Goal: Task Accomplishment & Management: Manage account settings

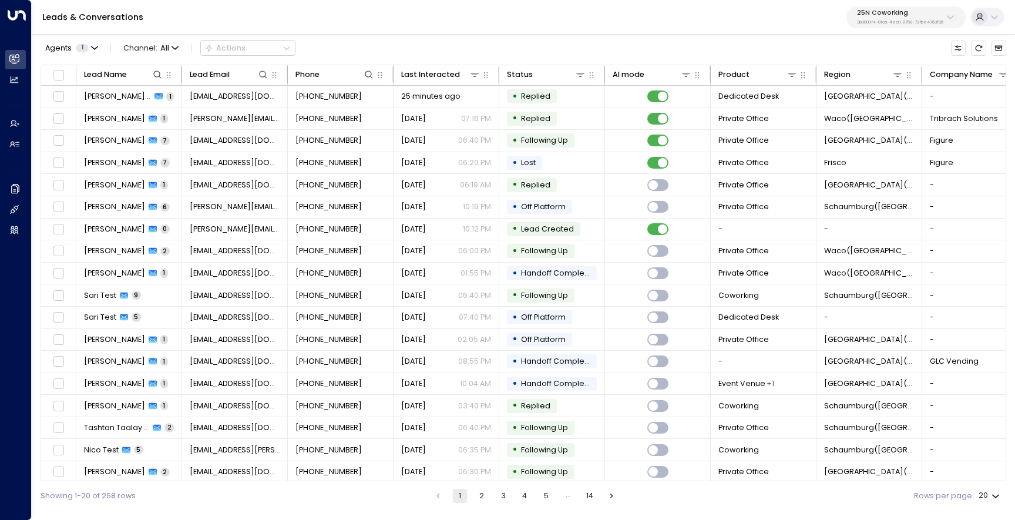
click at [857, 23] on p "3b9800f4-81ca-4ec0-8758-72fbe4763f36" at bounding box center [900, 22] width 86 height 5
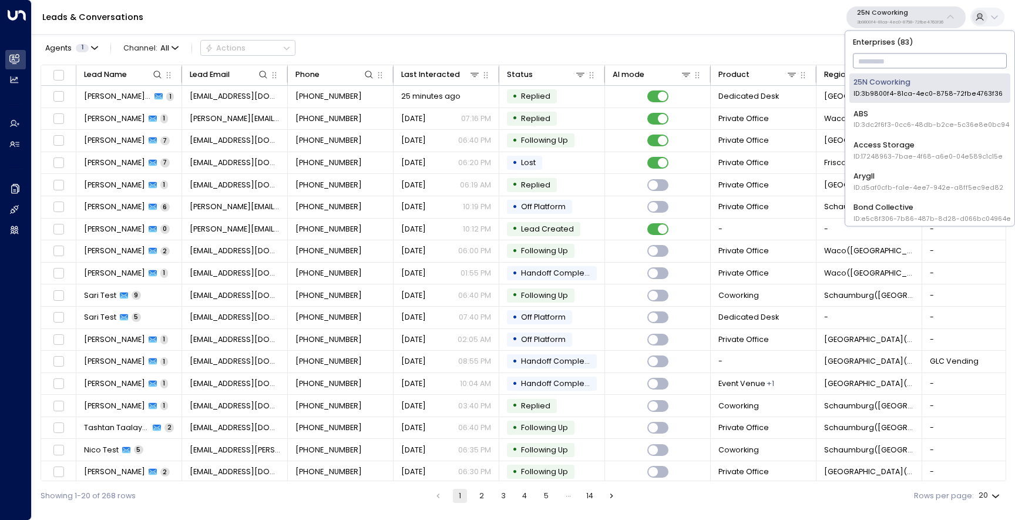
click at [864, 55] on input "text" at bounding box center [930, 61] width 155 height 21
type input "**"
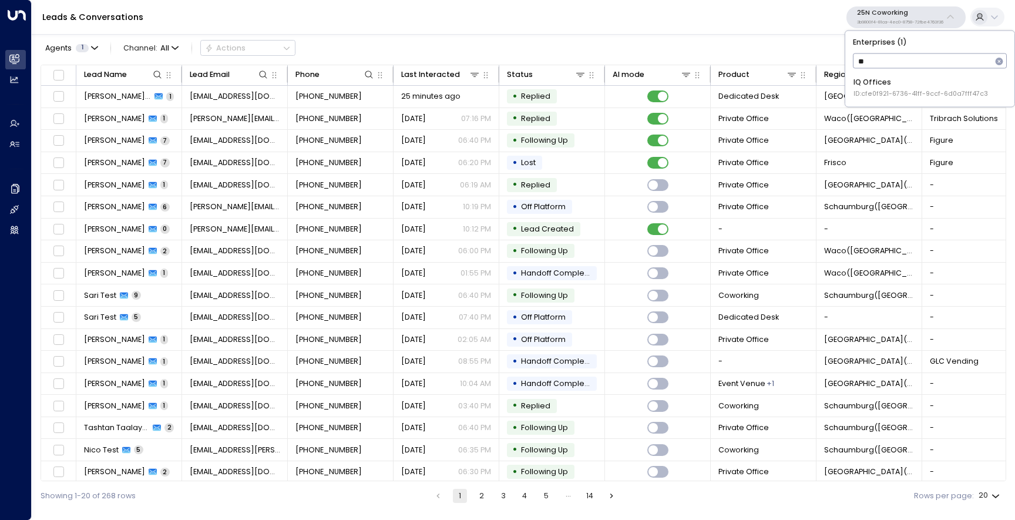
click at [865, 78] on div "IQ Offices ID: cfe0f921-6736-41ff-9ccf-6d0a7fff47c3" at bounding box center [921, 88] width 135 height 22
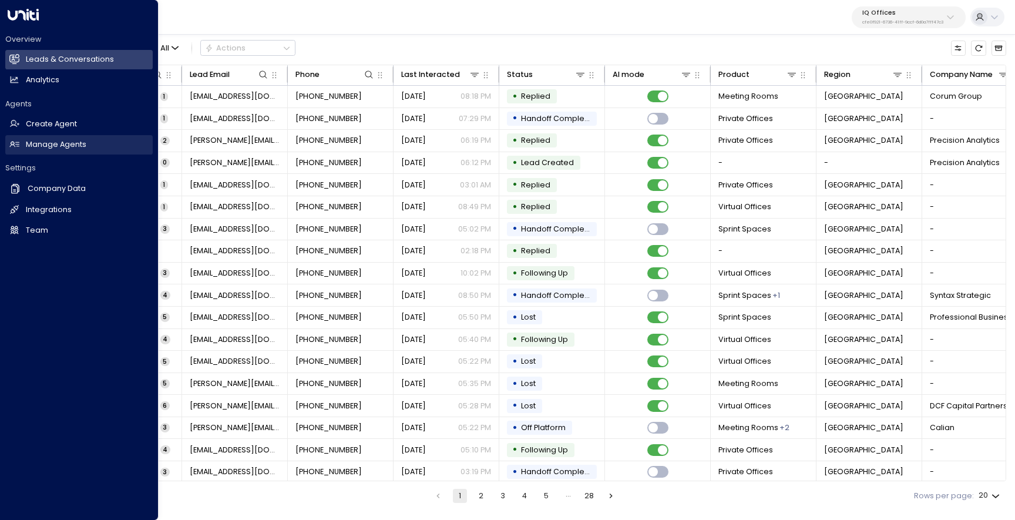
click at [51, 148] on h2 "Manage Agents" at bounding box center [56, 144] width 61 height 11
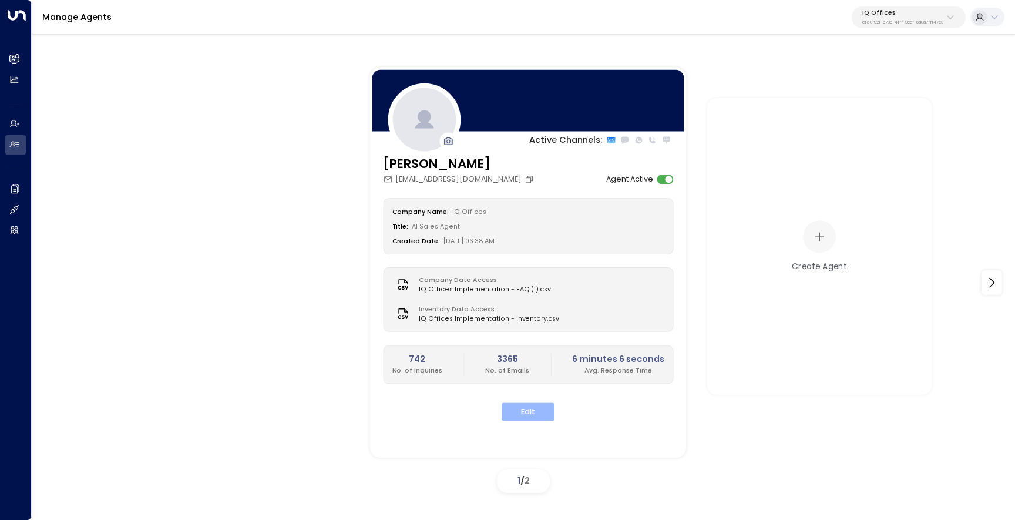
click at [540, 409] on button "Edit" at bounding box center [528, 412] width 53 height 18
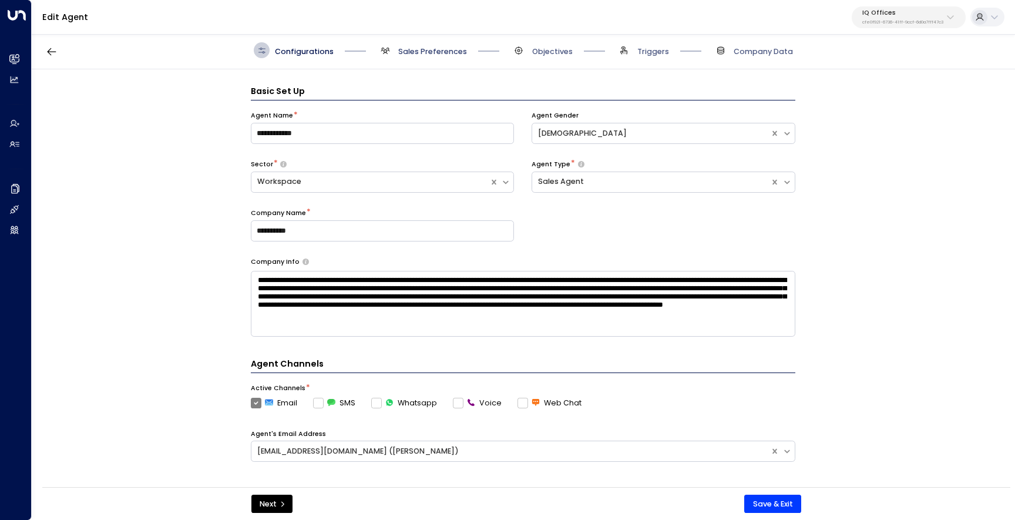
click at [433, 53] on span "Sales Preferences" at bounding box center [432, 51] width 69 height 11
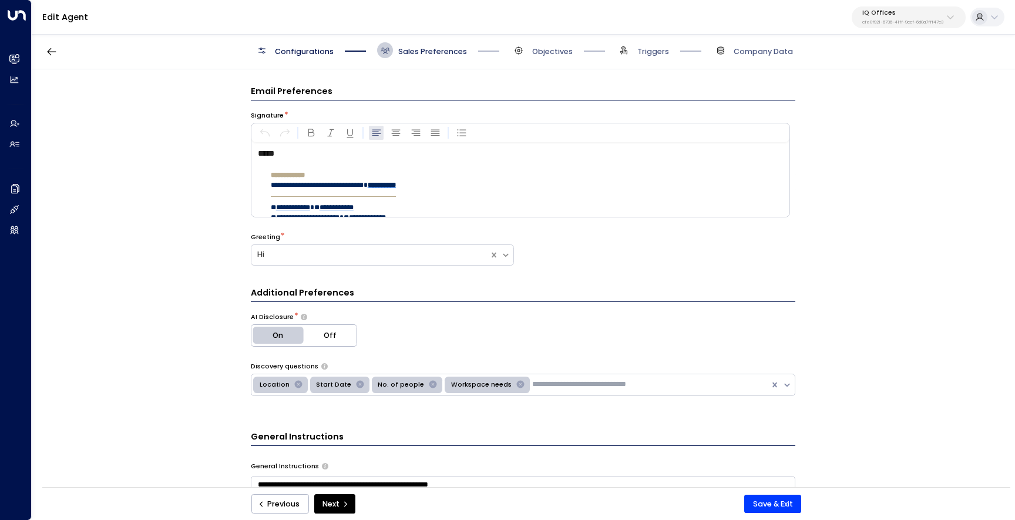
scroll to position [16, 0]
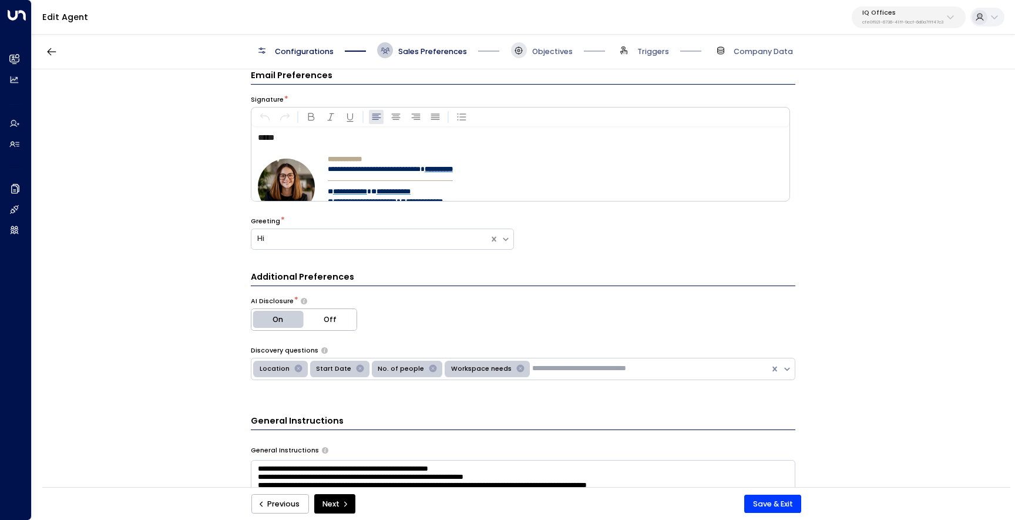
click at [520, 57] on span at bounding box center [519, 50] width 16 height 16
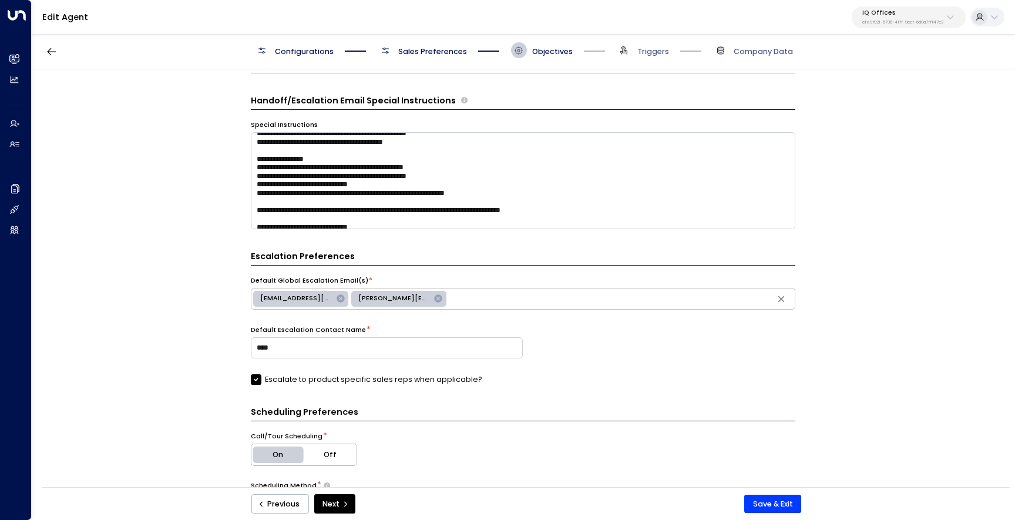
scroll to position [65, 0]
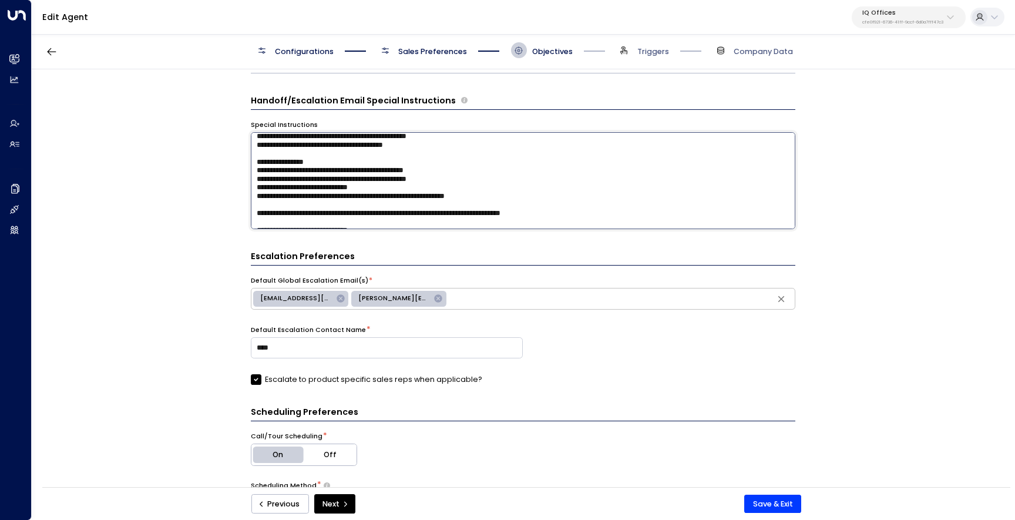
click at [511, 197] on textarea at bounding box center [523, 180] width 545 height 97
drag, startPoint x: 370, startPoint y: 187, endPoint x: 261, endPoint y: 187, distance: 108.7
click at [261, 187] on textarea at bounding box center [523, 180] width 545 height 97
click at [295, 207] on textarea at bounding box center [523, 180] width 545 height 97
paste textarea "**********"
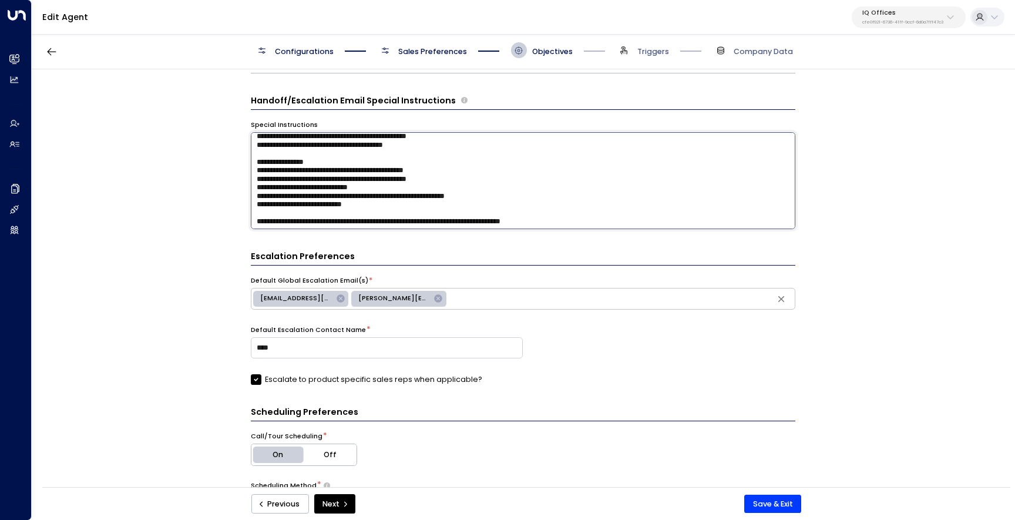
click at [258, 207] on textarea at bounding box center [523, 180] width 545 height 97
drag, startPoint x: 372, startPoint y: 204, endPoint x: 274, endPoint y: 208, distance: 98.2
click at [274, 208] on textarea at bounding box center [523, 180] width 545 height 97
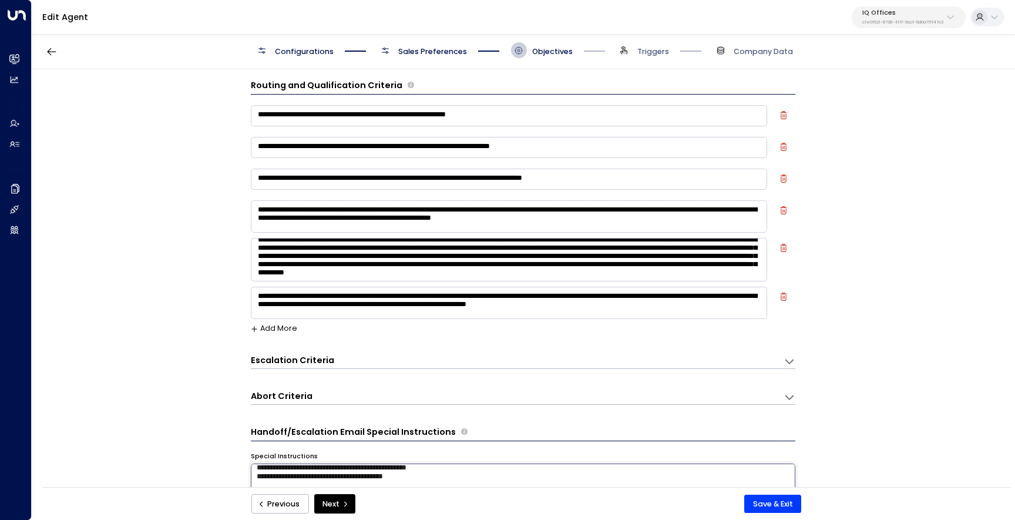
scroll to position [7, 0]
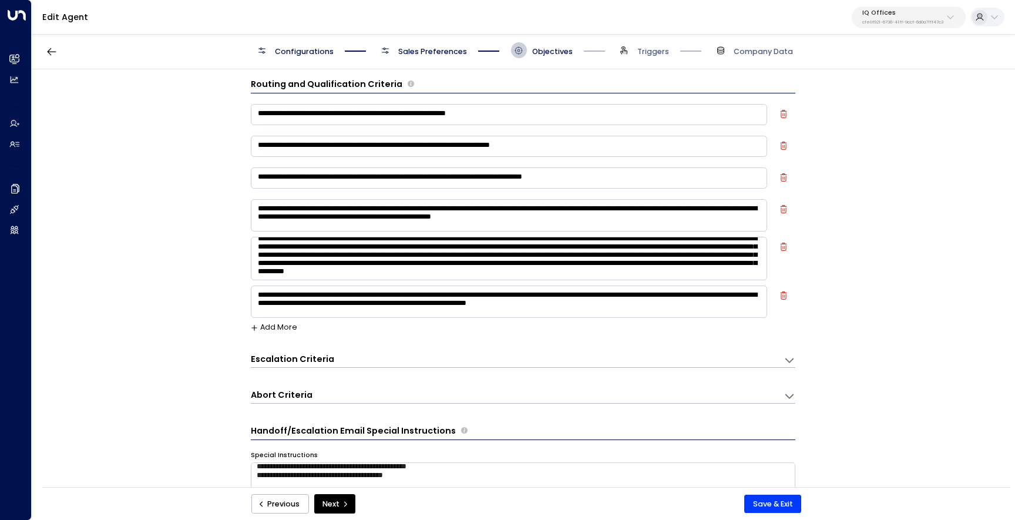
click at [533, 312] on textarea "**********" at bounding box center [509, 302] width 516 height 32
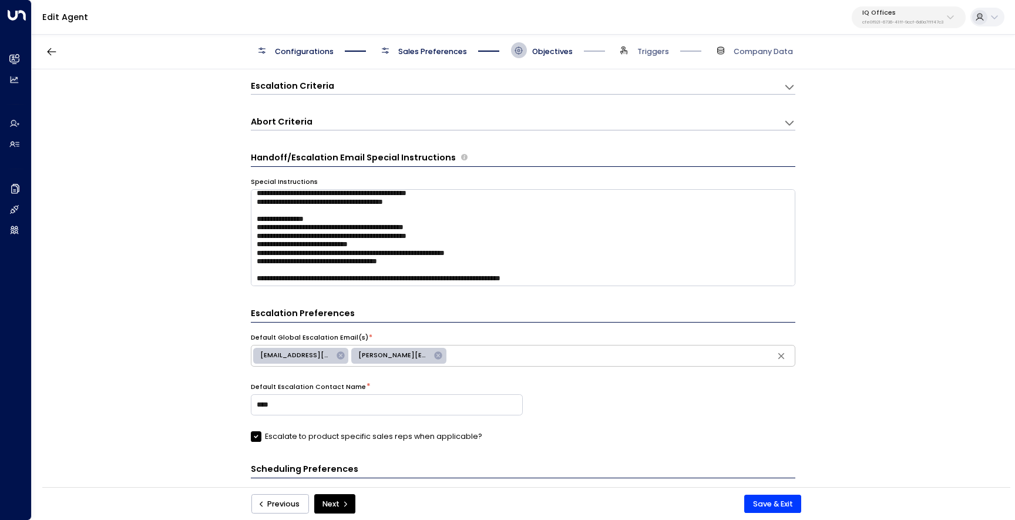
scroll to position [282, 0]
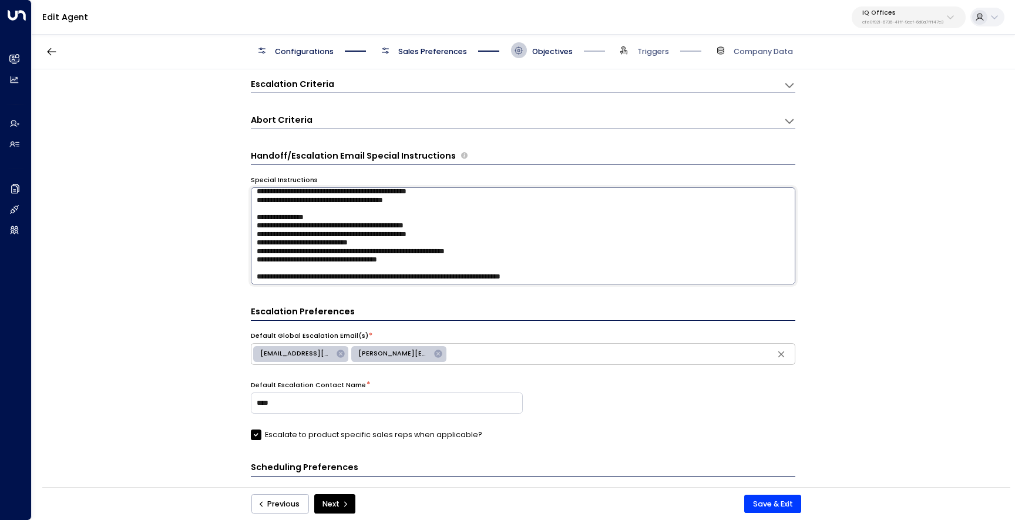
click at [432, 258] on textarea at bounding box center [523, 235] width 545 height 97
drag, startPoint x: 528, startPoint y: 262, endPoint x: 413, endPoint y: 260, distance: 114.6
click at [413, 260] on textarea at bounding box center [523, 235] width 545 height 97
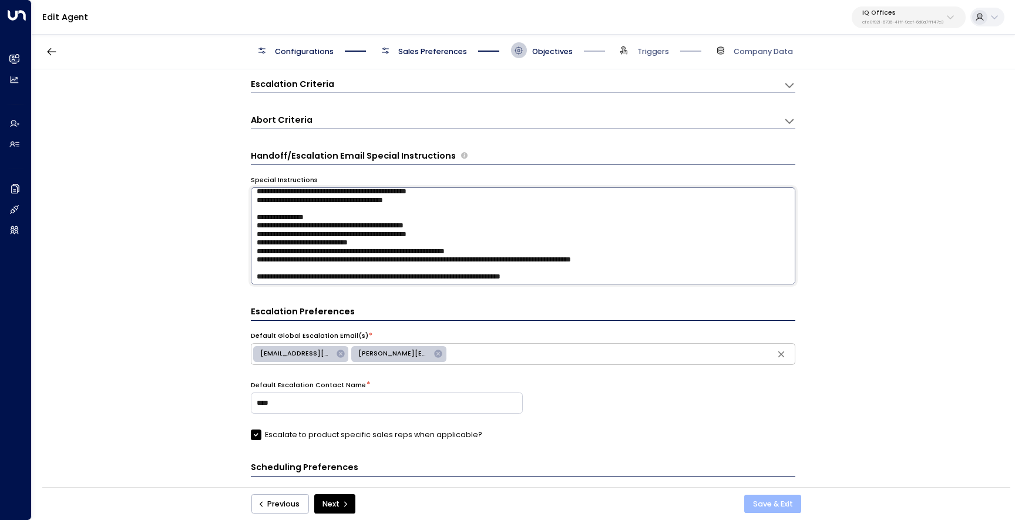
type textarea "**********"
click at [784, 507] on button "Save & Exit" at bounding box center [772, 504] width 57 height 19
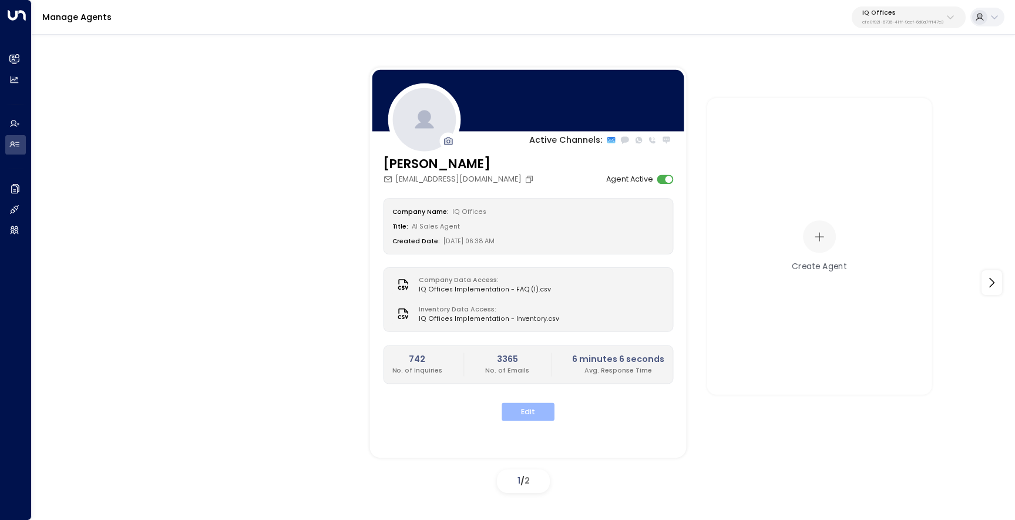
click at [524, 415] on button "Edit" at bounding box center [528, 412] width 53 height 18
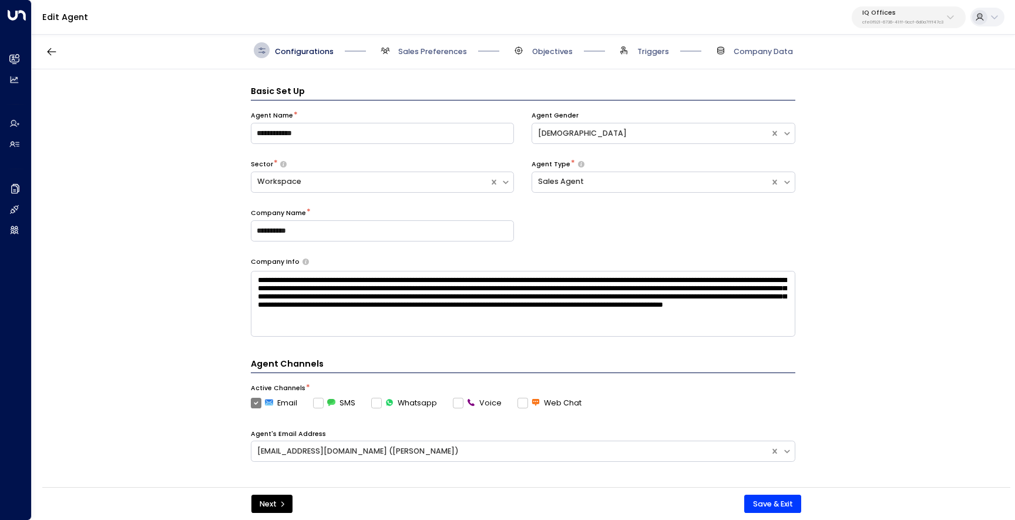
scroll to position [16, 0]
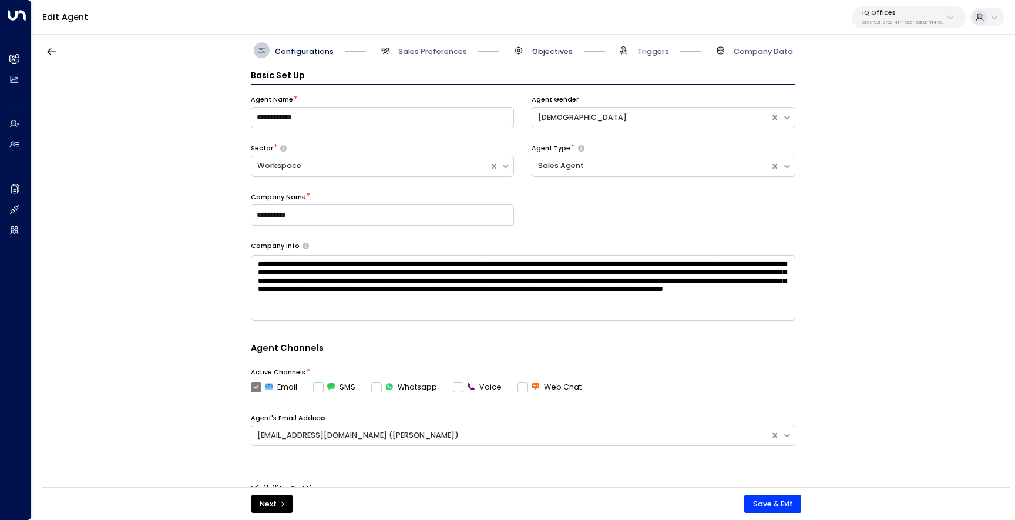
click at [543, 53] on span "Objectives" at bounding box center [552, 51] width 41 height 11
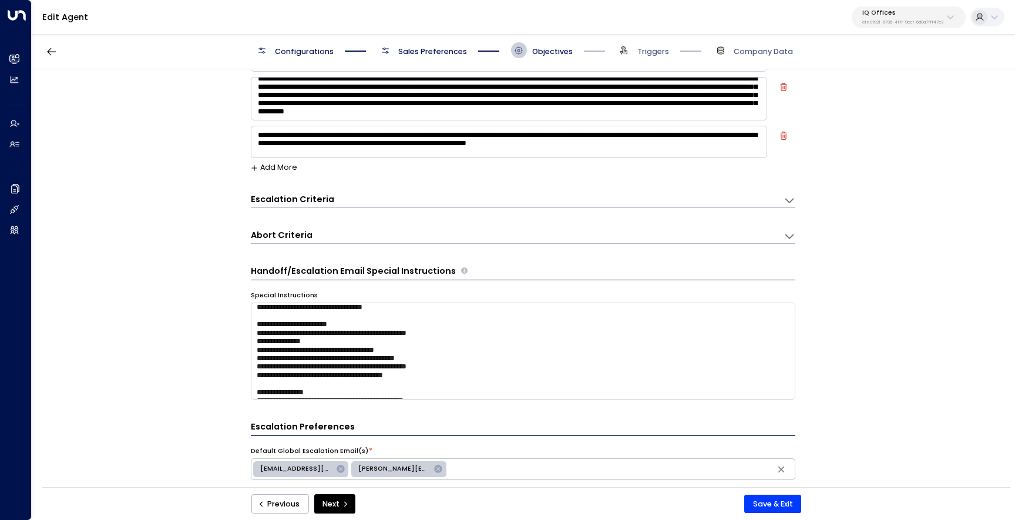
scroll to position [0, 0]
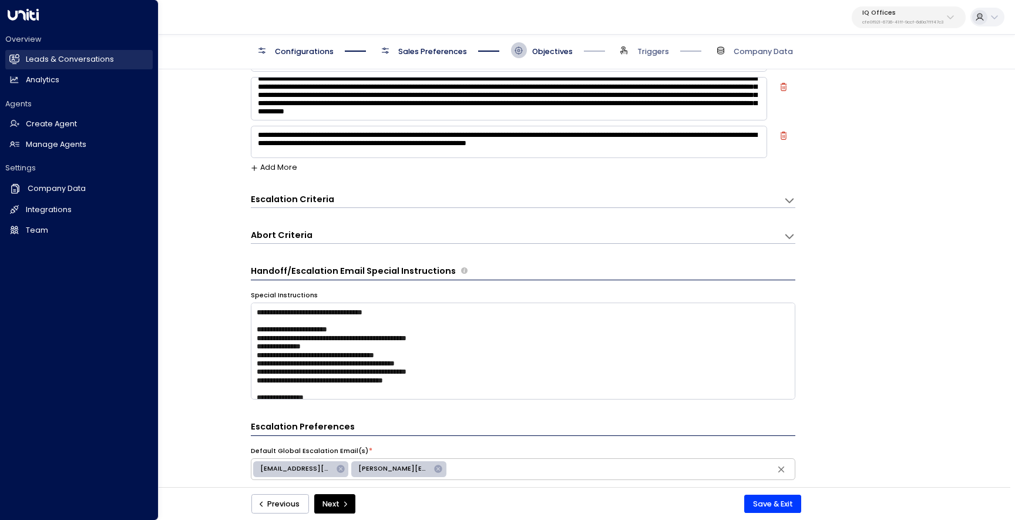
click at [48, 64] on h2 "Leads & Conversations" at bounding box center [70, 59] width 88 height 11
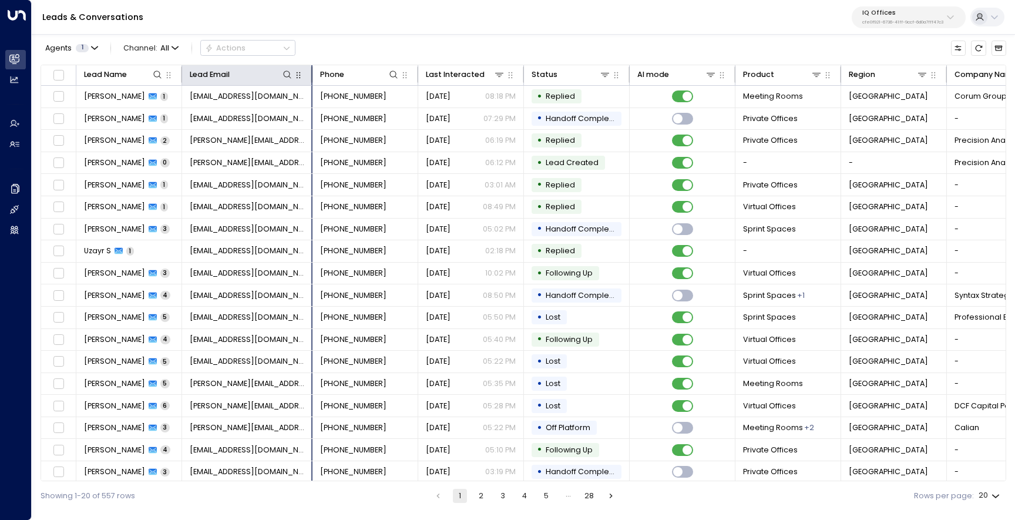
drag, startPoint x: 285, startPoint y: 70, endPoint x: 310, endPoint y: 70, distance: 24.7
click at [310, 70] on div at bounding box center [309, 74] width 7 height 16
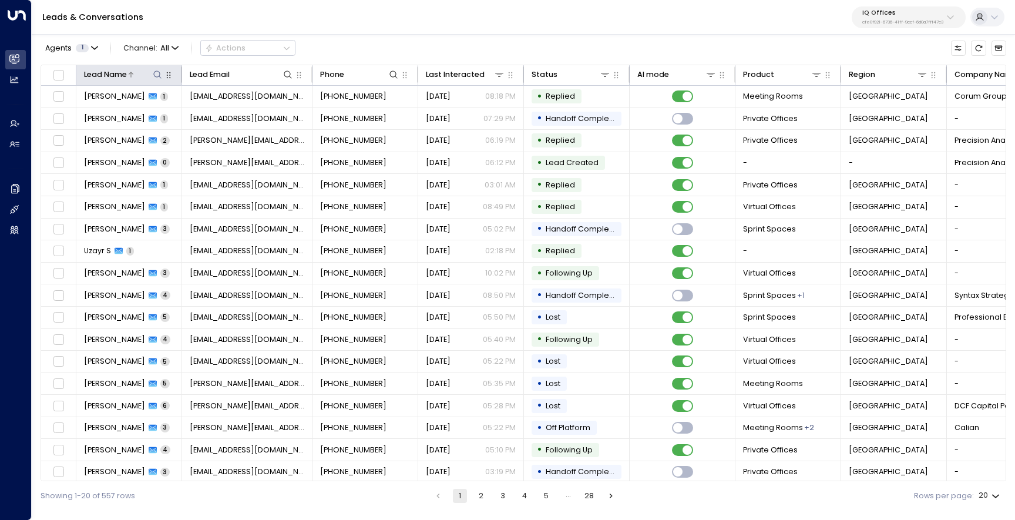
click at [155, 74] on icon at bounding box center [157, 74] width 9 height 9
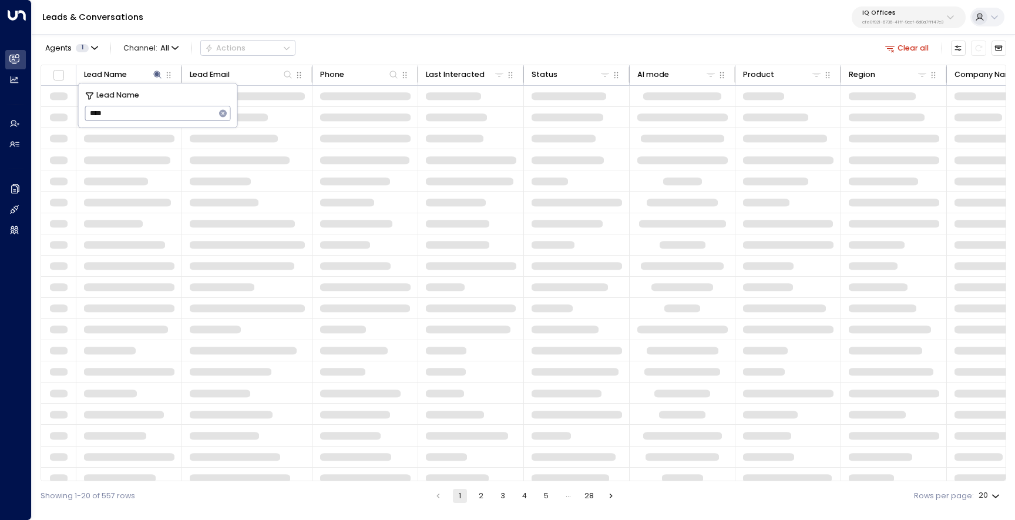
type input "****"
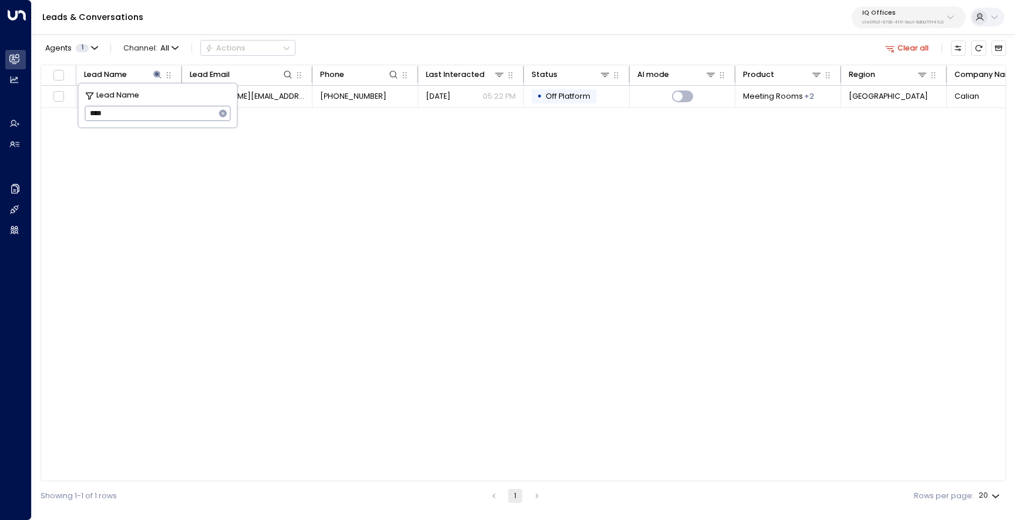
click at [330, 212] on div "Lead Name Lead Email Phone Last Interacted Status AI mode Product Region Compan…" at bounding box center [524, 273] width 966 height 417
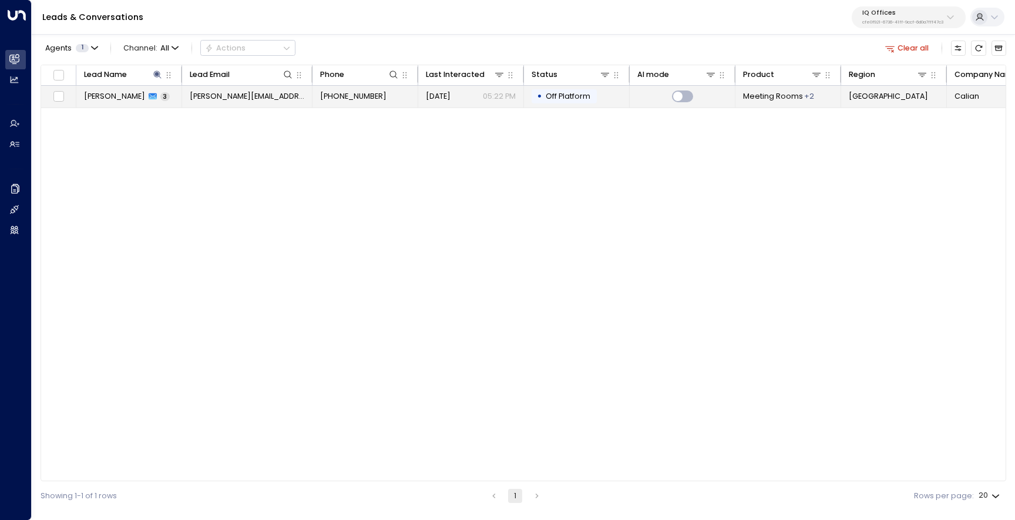
click at [108, 95] on span "[PERSON_NAME]" at bounding box center [114, 96] width 61 height 11
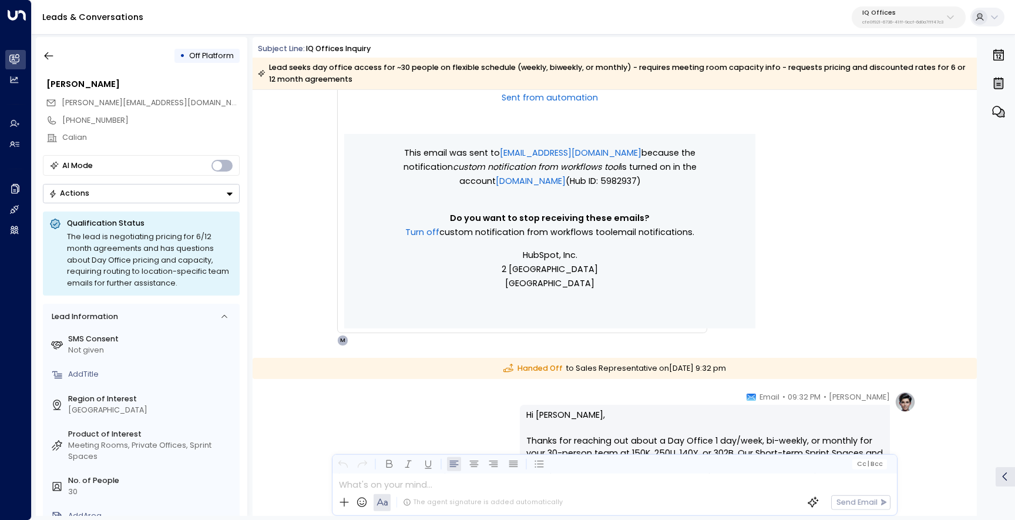
scroll to position [459, 0]
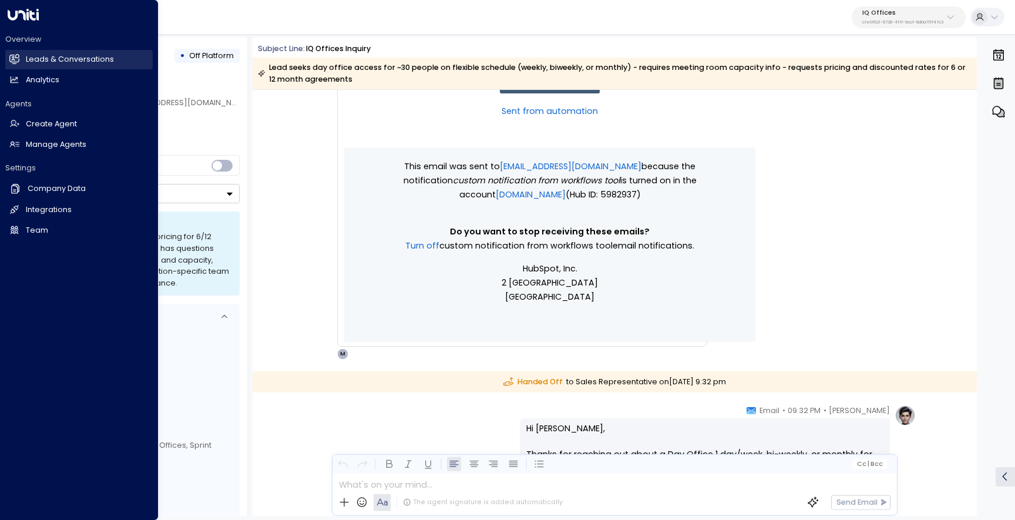
click at [58, 59] on h2 "Leads & Conversations" at bounding box center [70, 59] width 88 height 11
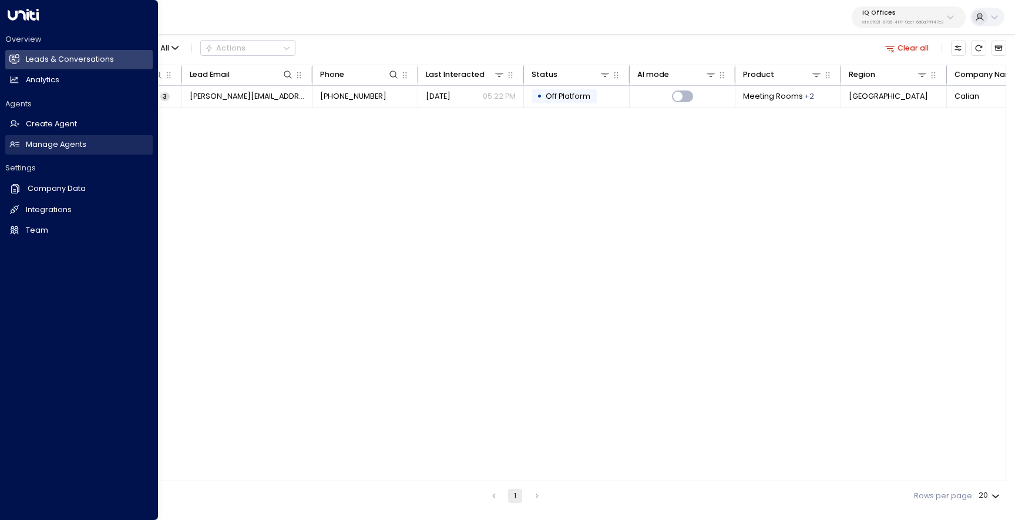
click at [42, 147] on h2 "Manage Agents" at bounding box center [56, 144] width 61 height 11
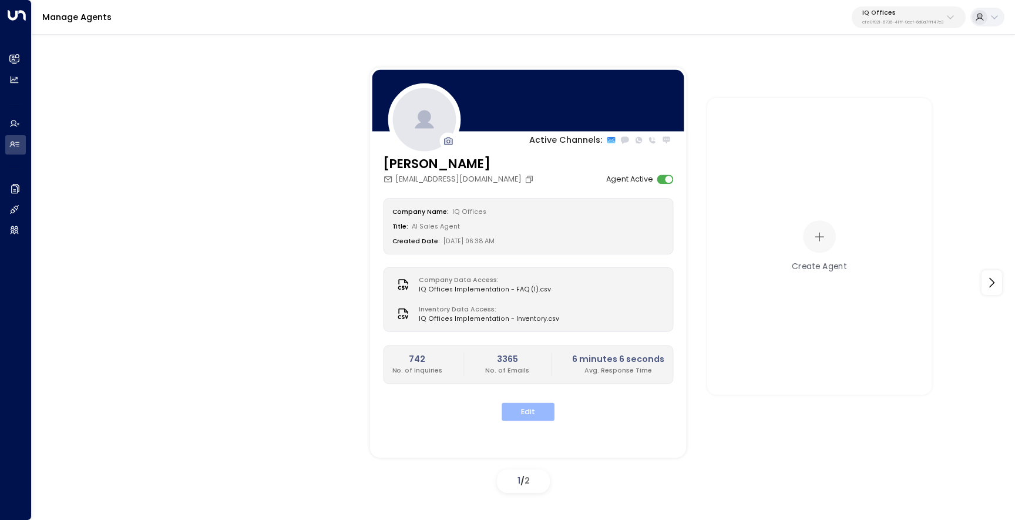
click at [540, 415] on button "Edit" at bounding box center [528, 412] width 53 height 18
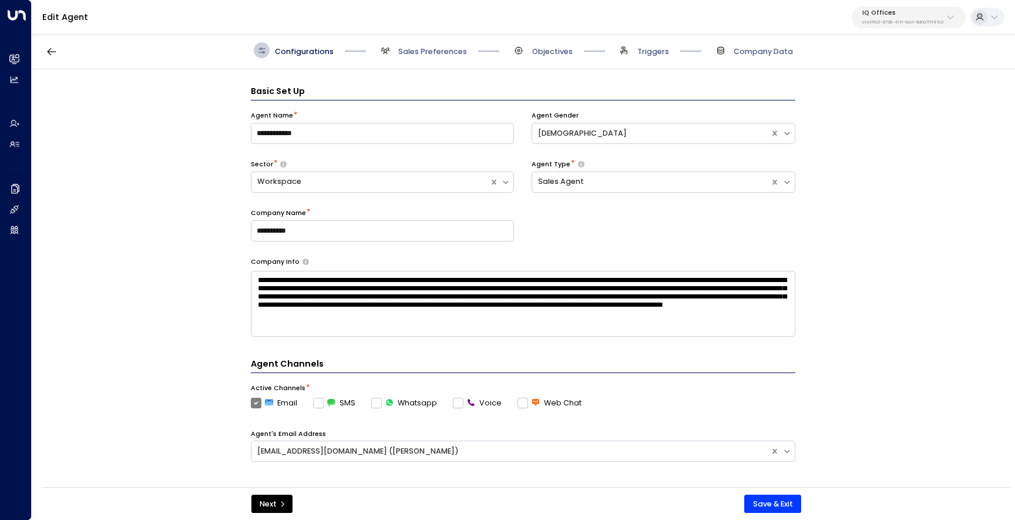
scroll to position [16, 0]
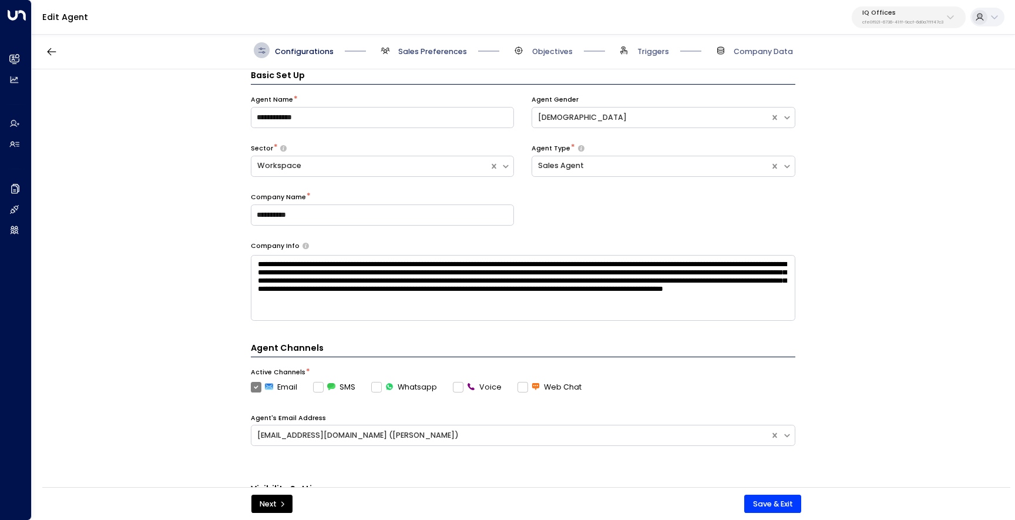
click at [450, 55] on span "Sales Preferences" at bounding box center [432, 51] width 69 height 11
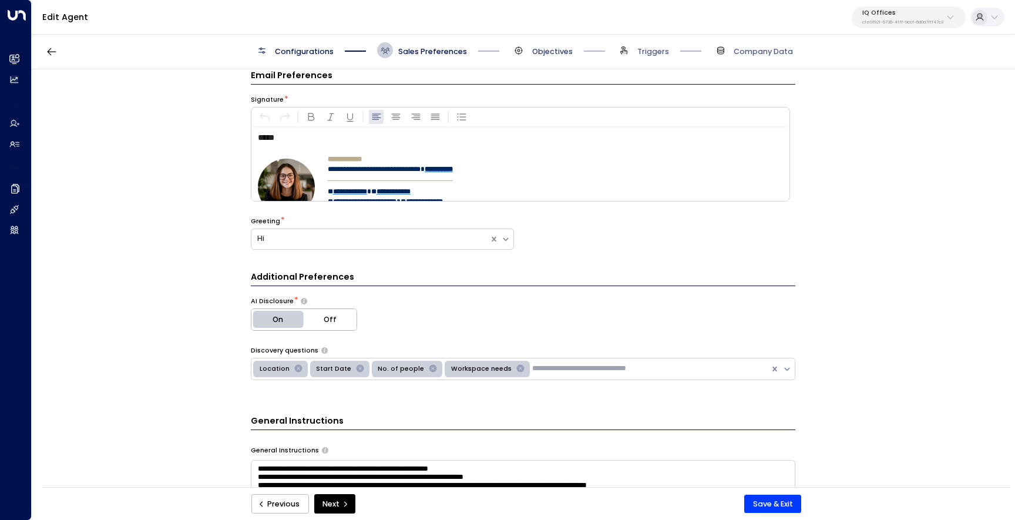
click at [549, 47] on span "Objectives" at bounding box center [552, 51] width 41 height 11
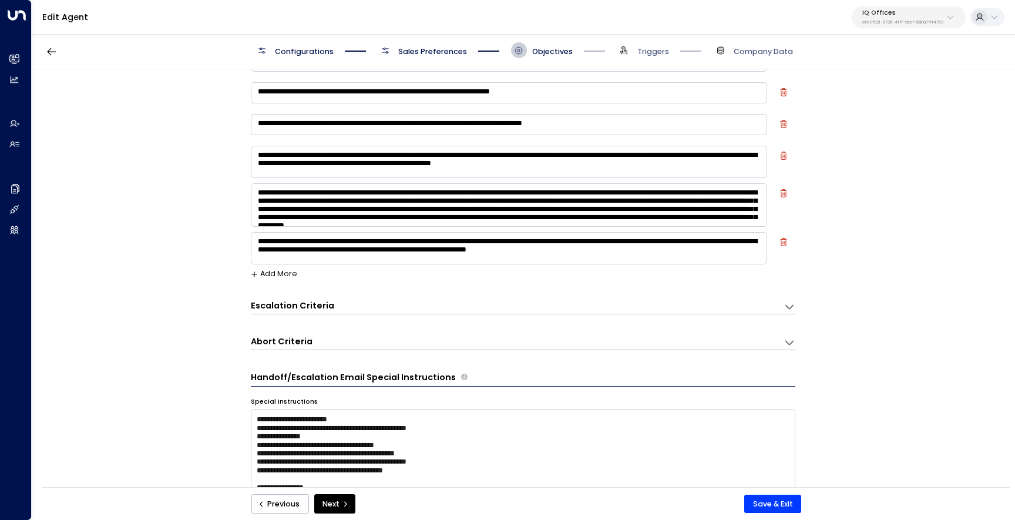
scroll to position [0, 0]
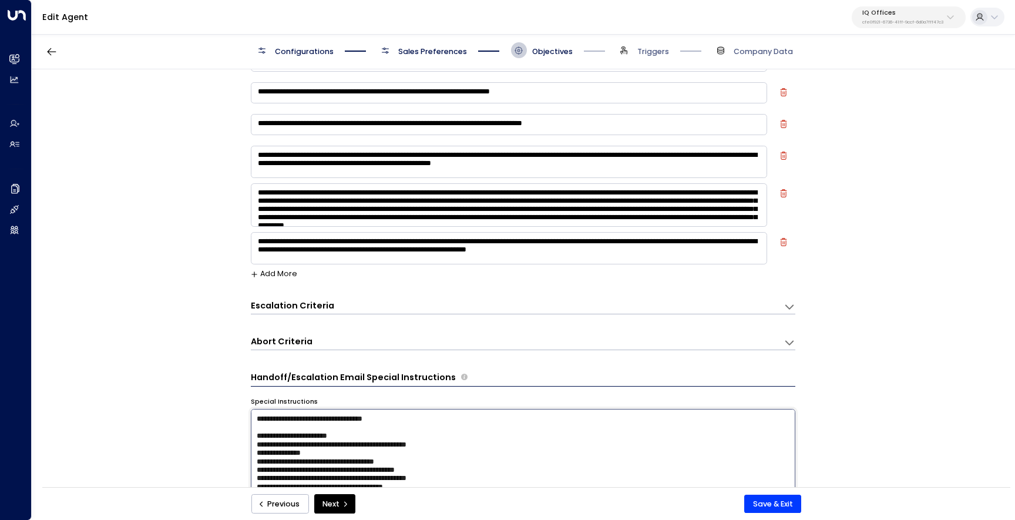
click at [383, 436] on textarea at bounding box center [523, 457] width 545 height 97
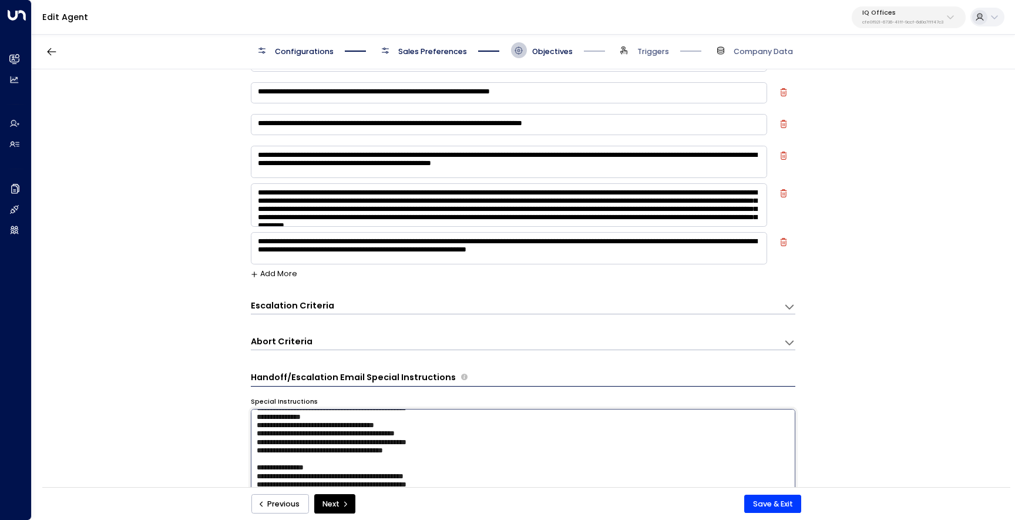
scroll to position [26, 0]
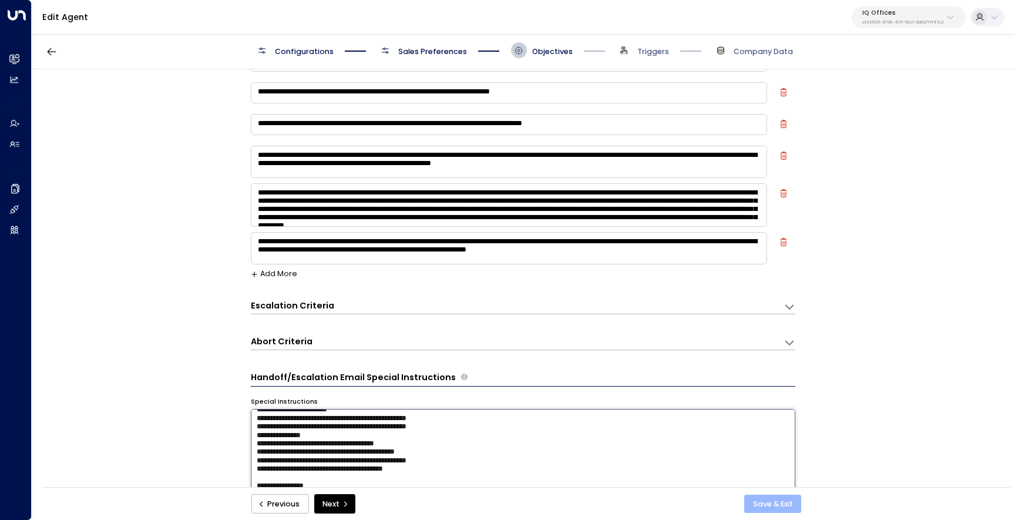
type textarea "**********"
click at [768, 501] on button "Save & Exit" at bounding box center [772, 504] width 57 height 19
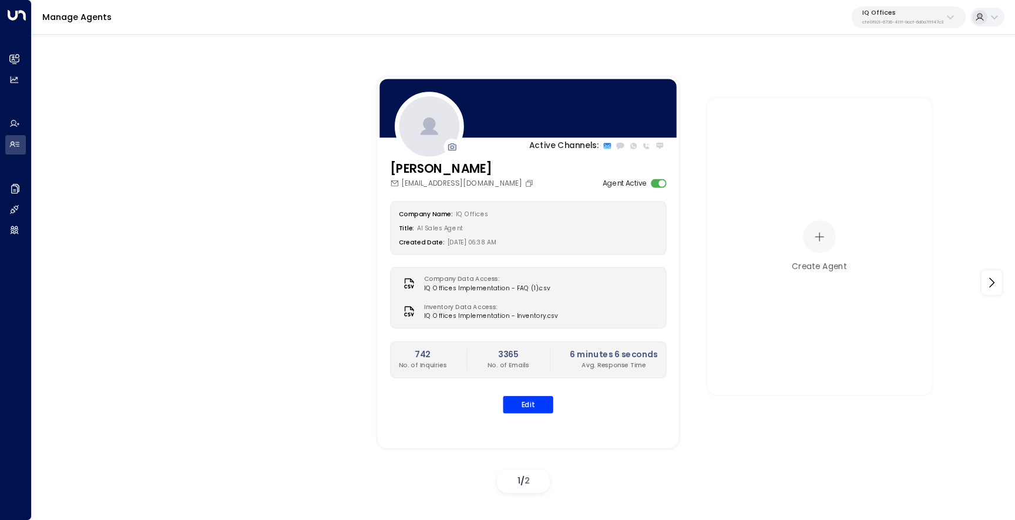
click at [902, 25] on p "cfe0f921-6736-41ff-9ccf-6d0a7fff47c3" at bounding box center [902, 22] width 81 height 5
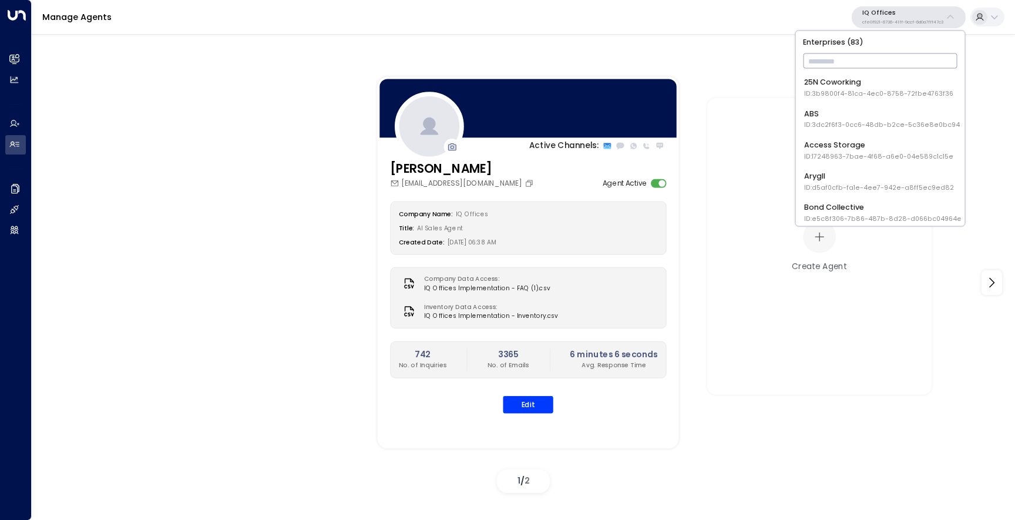
click at [889, 54] on input "text" at bounding box center [880, 61] width 155 height 21
type input "***"
click at [899, 151] on div "Venture X / Office Evolution - [US_STATE] ID: 55add3b1-1b83-41a7-91ae-b657300f4…" at bounding box center [882, 150] width 157 height 22
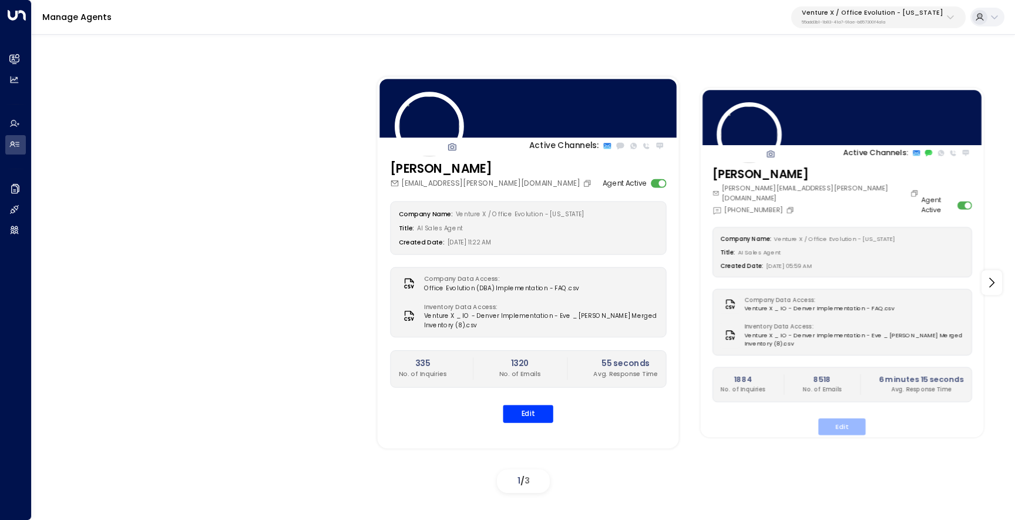
click at [841, 425] on button "Edit" at bounding box center [841, 427] width 47 height 16
